Goal: Book appointment/travel/reservation

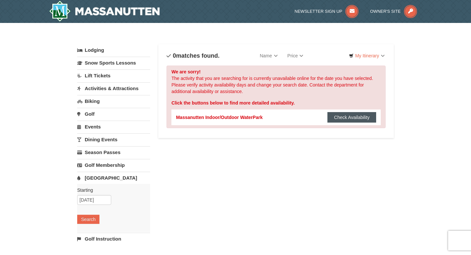
click at [339, 115] on button "Check Availability" at bounding box center [352, 117] width 49 height 10
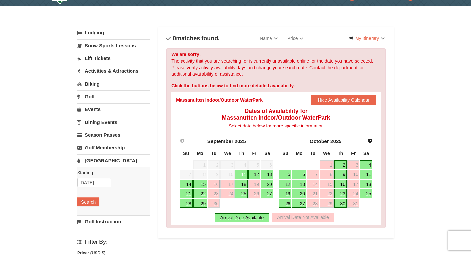
scroll to position [20, 0]
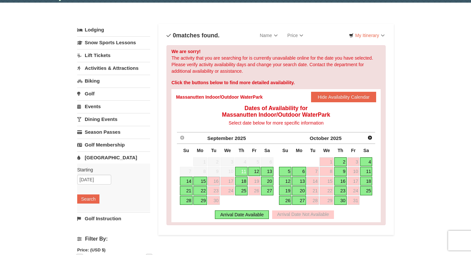
click at [214, 181] on link "16" at bounding box center [214, 180] width 12 height 9
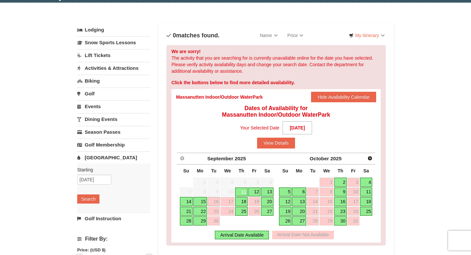
click at [201, 202] on link "15" at bounding box center [200, 201] width 14 height 9
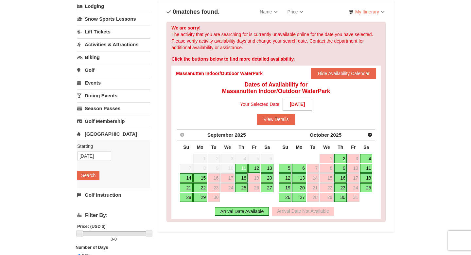
scroll to position [51, 0]
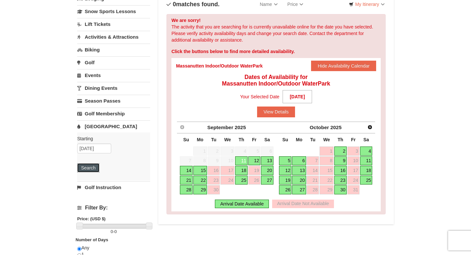
click at [96, 166] on button "Search" at bounding box center [88, 167] width 22 height 9
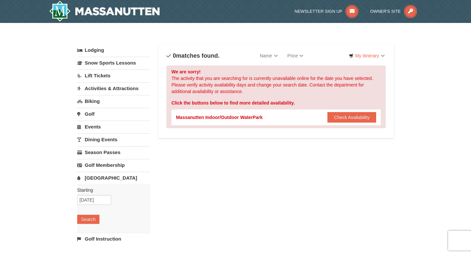
click at [104, 53] on link "Lodging" at bounding box center [113, 50] width 73 height 12
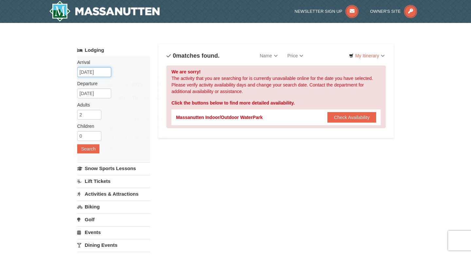
click at [103, 72] on input "[DATE]" at bounding box center [94, 72] width 34 height 10
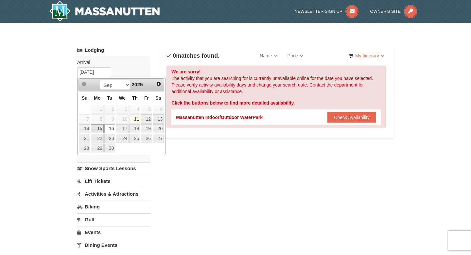
click at [102, 128] on link "15" at bounding box center [97, 128] width 12 height 9
type input "[DATE]"
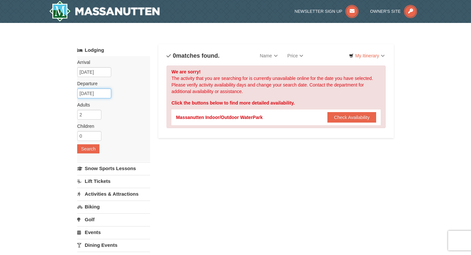
click at [99, 93] on input "09/18/2025" at bounding box center [94, 93] width 34 height 10
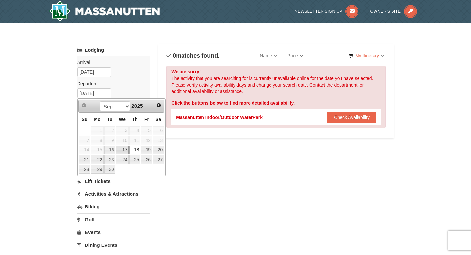
click at [125, 150] on link "17" at bounding box center [122, 149] width 13 height 9
type input "[DATE]"
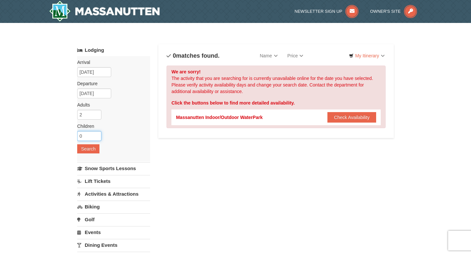
click at [93, 135] on input "0" at bounding box center [89, 136] width 24 height 10
type input "1"
click at [97, 135] on input "1" at bounding box center [89, 136] width 24 height 10
click at [94, 149] on button "Search" at bounding box center [88, 148] width 22 height 9
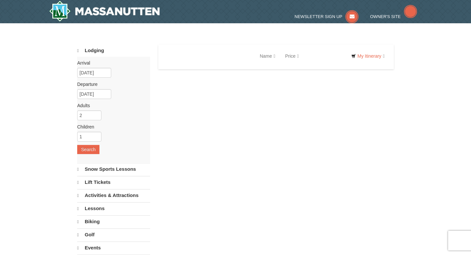
select select "9"
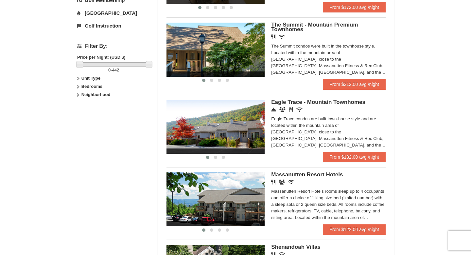
scroll to position [272, 0]
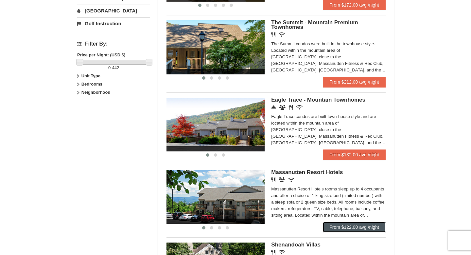
click at [337, 232] on link "From $122.00 avg /night" at bounding box center [354, 226] width 63 height 10
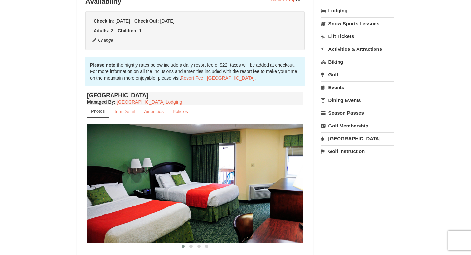
scroll to position [154, 0]
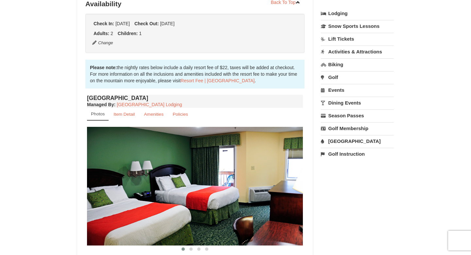
click at [332, 140] on link "[GEOGRAPHIC_DATA]" at bounding box center [357, 141] width 73 height 12
click at [336, 185] on button "Search" at bounding box center [332, 182] width 22 height 9
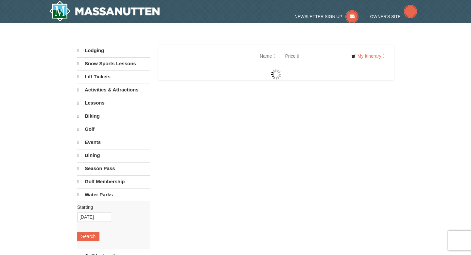
select select "9"
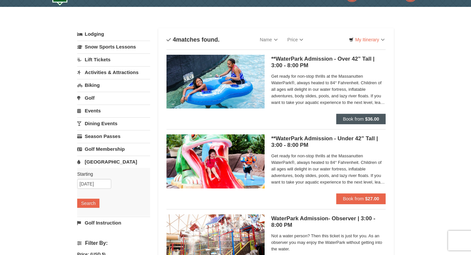
scroll to position [8, 0]
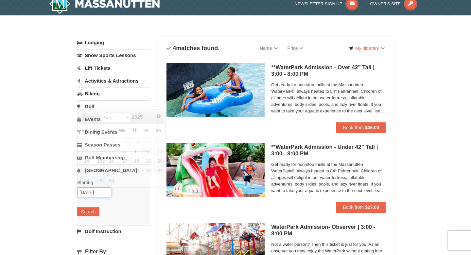
click at [99, 194] on input "09/15/2025" at bounding box center [94, 192] width 34 height 10
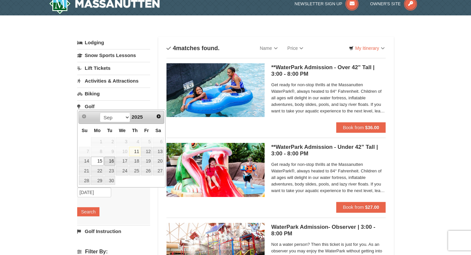
click at [109, 159] on link "16" at bounding box center [109, 160] width 11 height 9
type input "[DATE]"
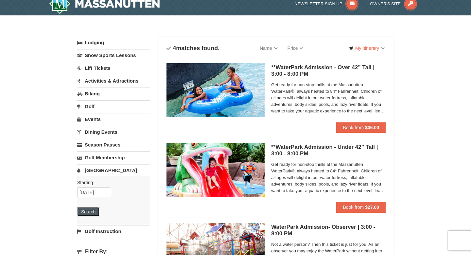
click at [91, 214] on button "Search" at bounding box center [88, 211] width 22 height 9
